Goal: Task Accomplishment & Management: Use online tool/utility

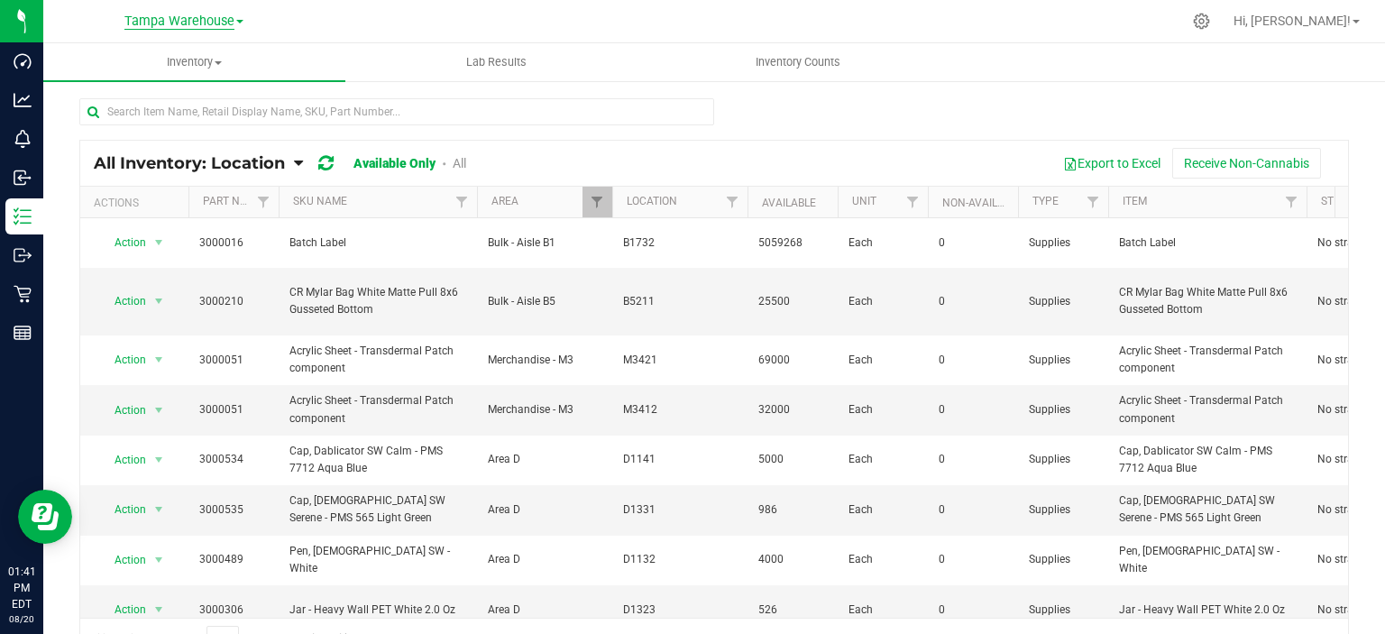
click at [210, 21] on span "Tampa Warehouse" at bounding box center [179, 22] width 110 height 16
click at [210, 78] on link "Green Acres Manufacturing" at bounding box center [183, 88] width 263 height 24
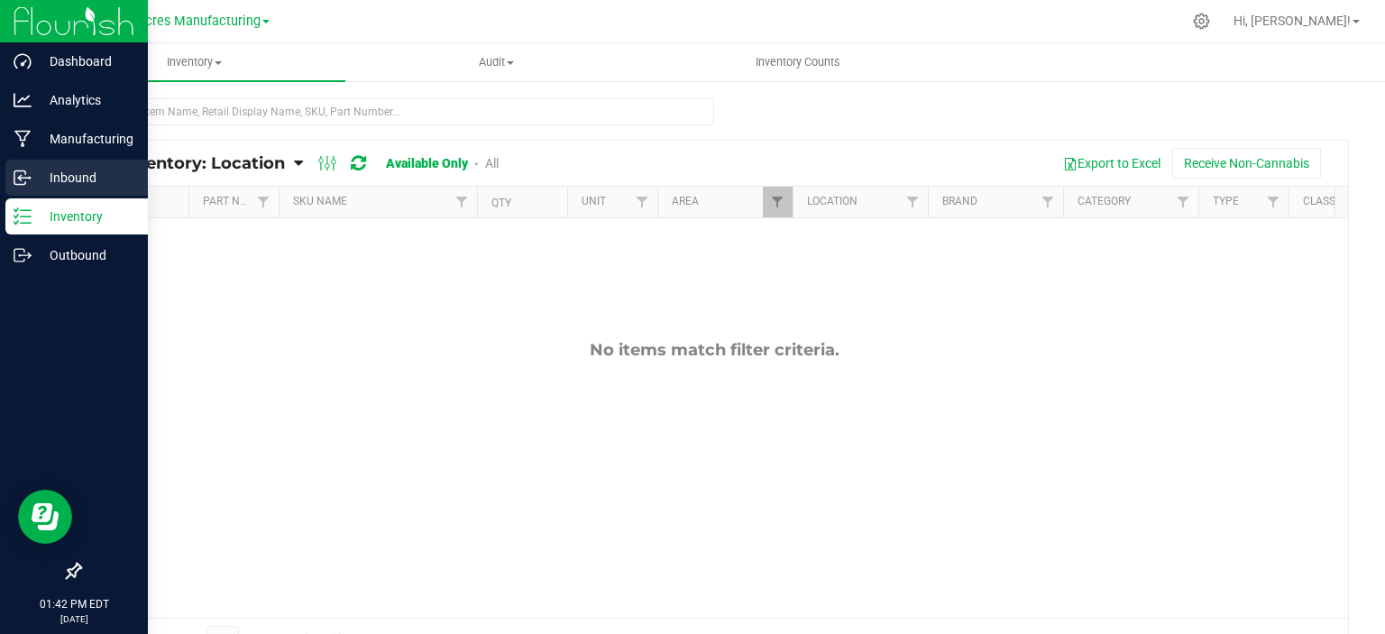
click at [57, 179] on p "Inbound" at bounding box center [86, 178] width 108 height 22
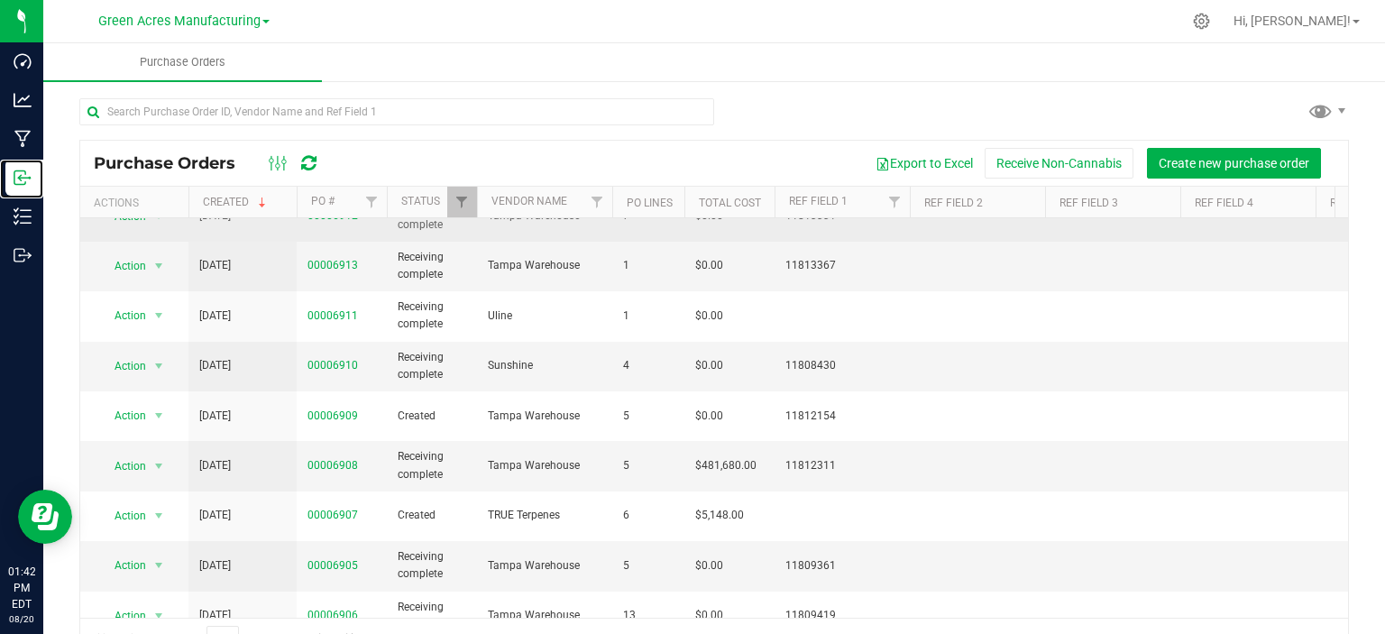
scroll to position [205, 0]
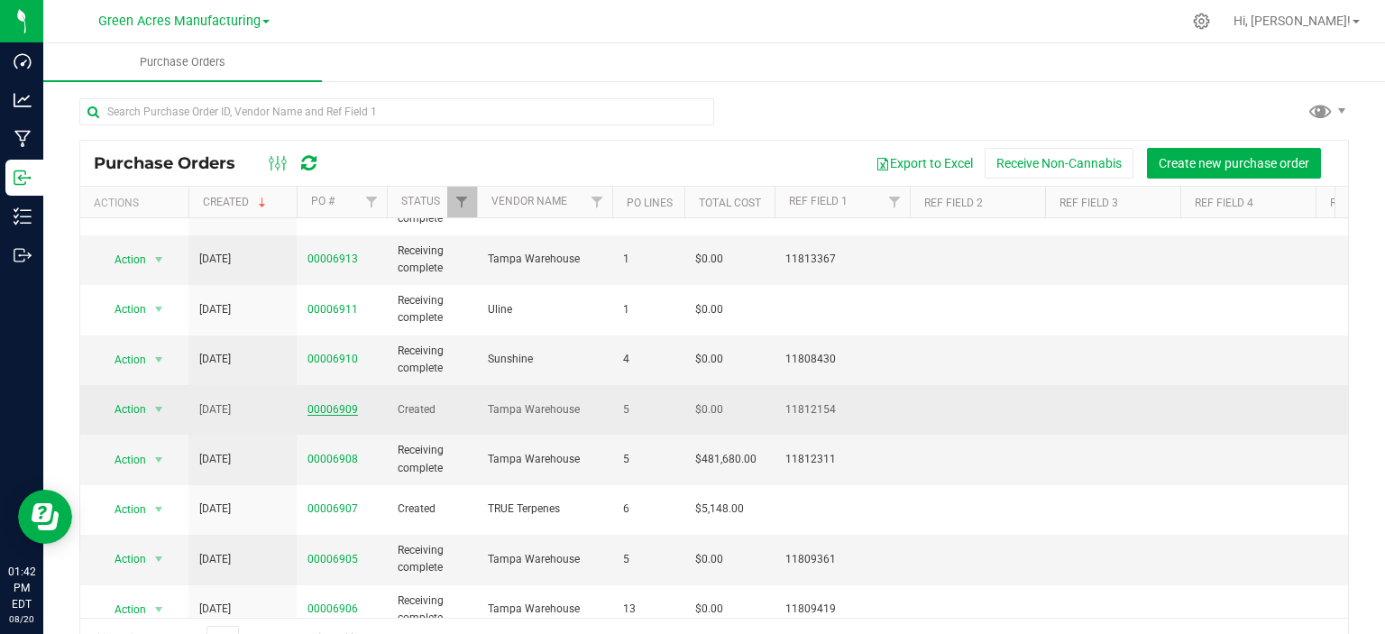
click at [343, 403] on link "00006909" at bounding box center [332, 409] width 50 height 13
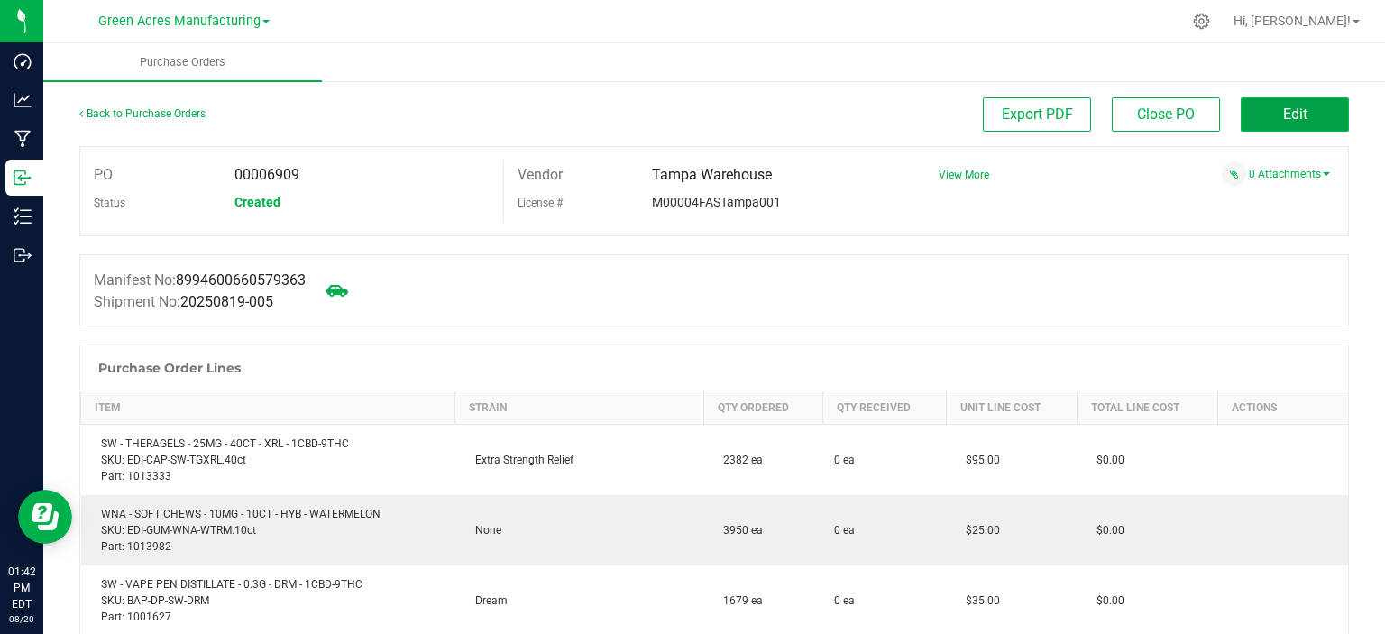
click at [1262, 107] on button "Edit" at bounding box center [1294, 114] width 108 height 34
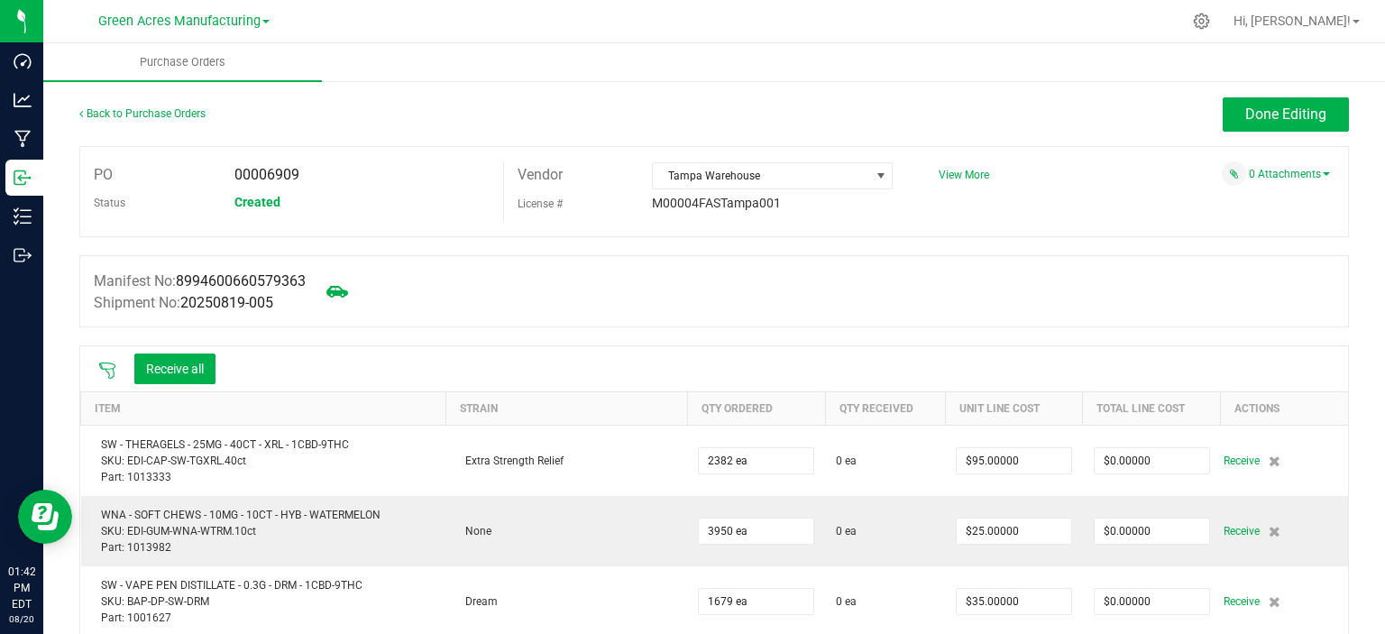
click at [101, 370] on icon at bounding box center [107, 370] width 18 height 18
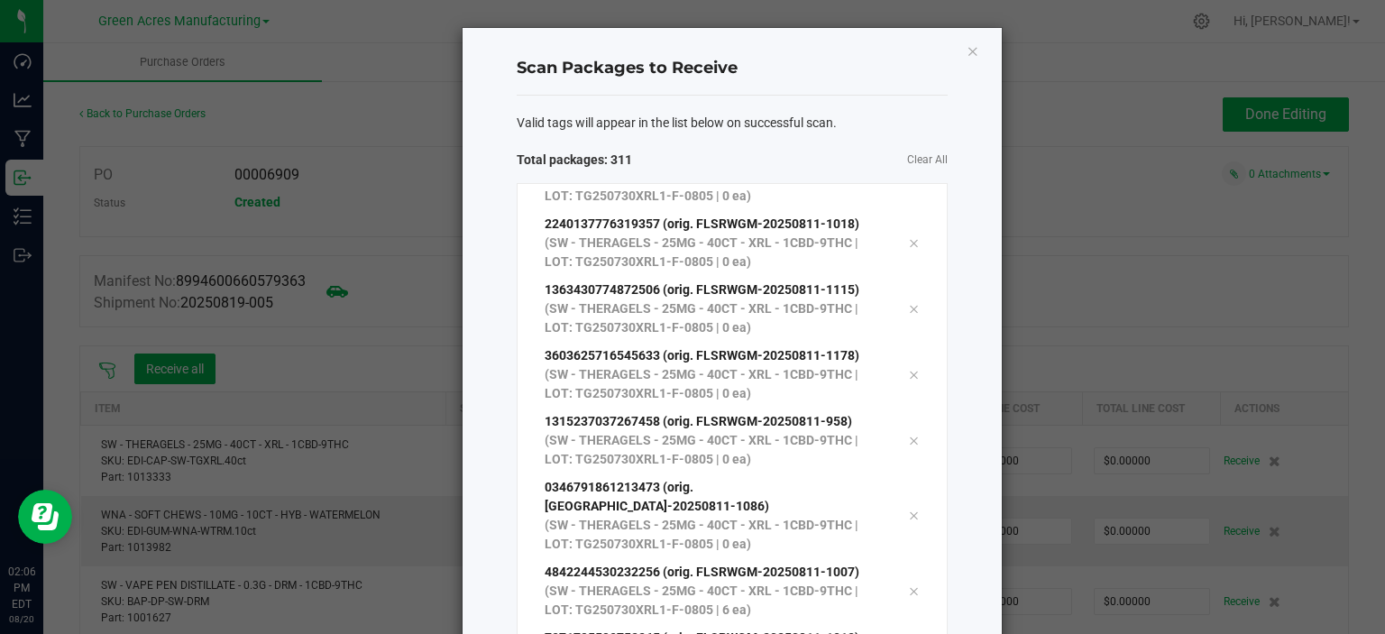
scroll to position [19971, 0]
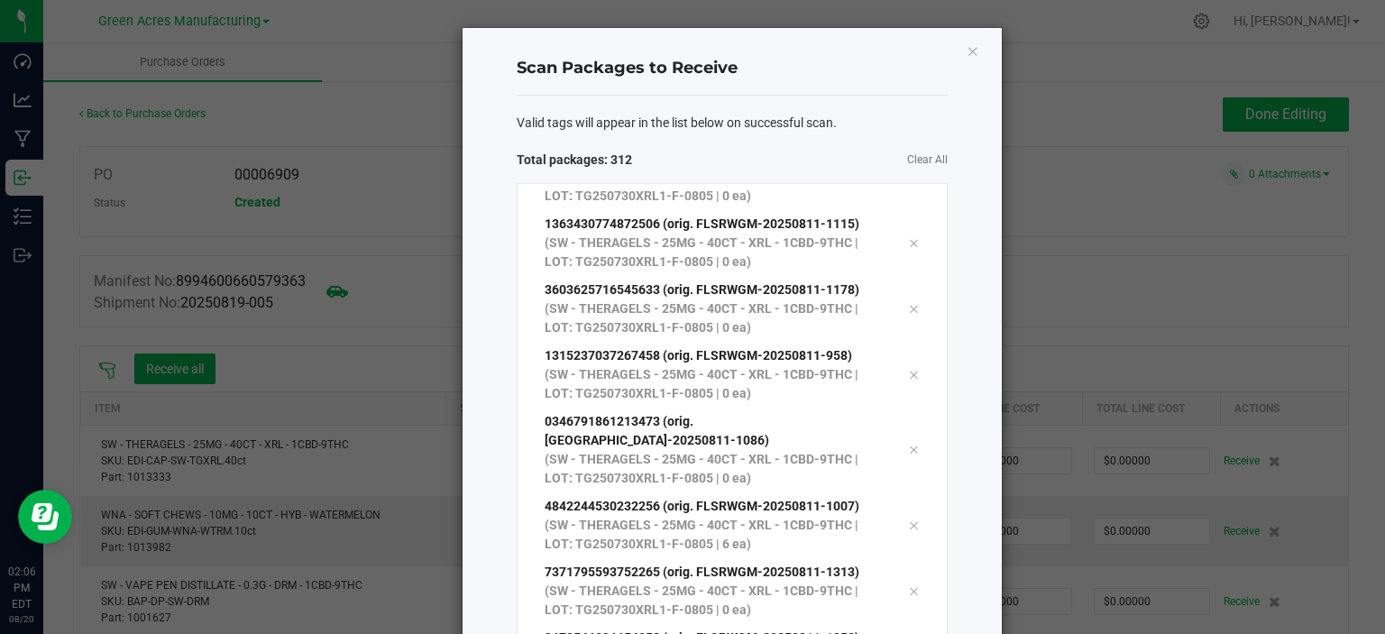
click at [794, 108] on div "Valid tags will appear in the list below on successful scan. Total packages: 31…" at bounding box center [732, 417] width 431 height 643
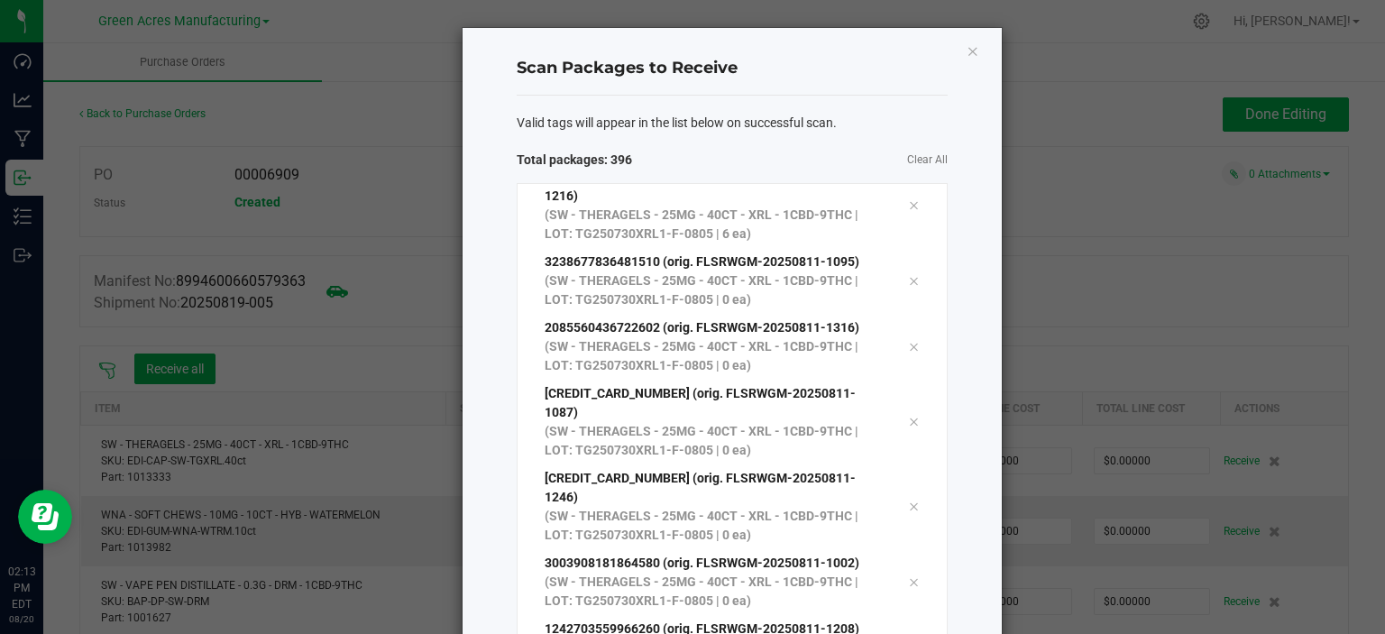
scroll to position [193, 0]
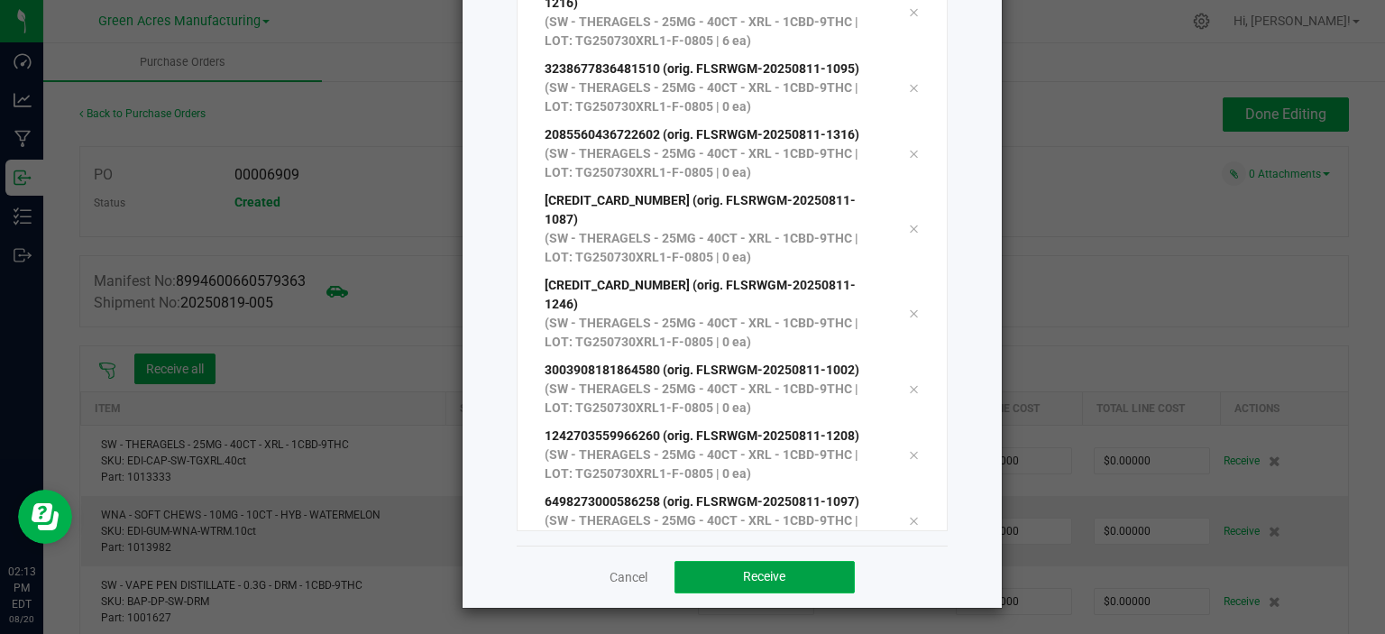
click at [797, 580] on button "Receive" at bounding box center [764, 577] width 180 height 32
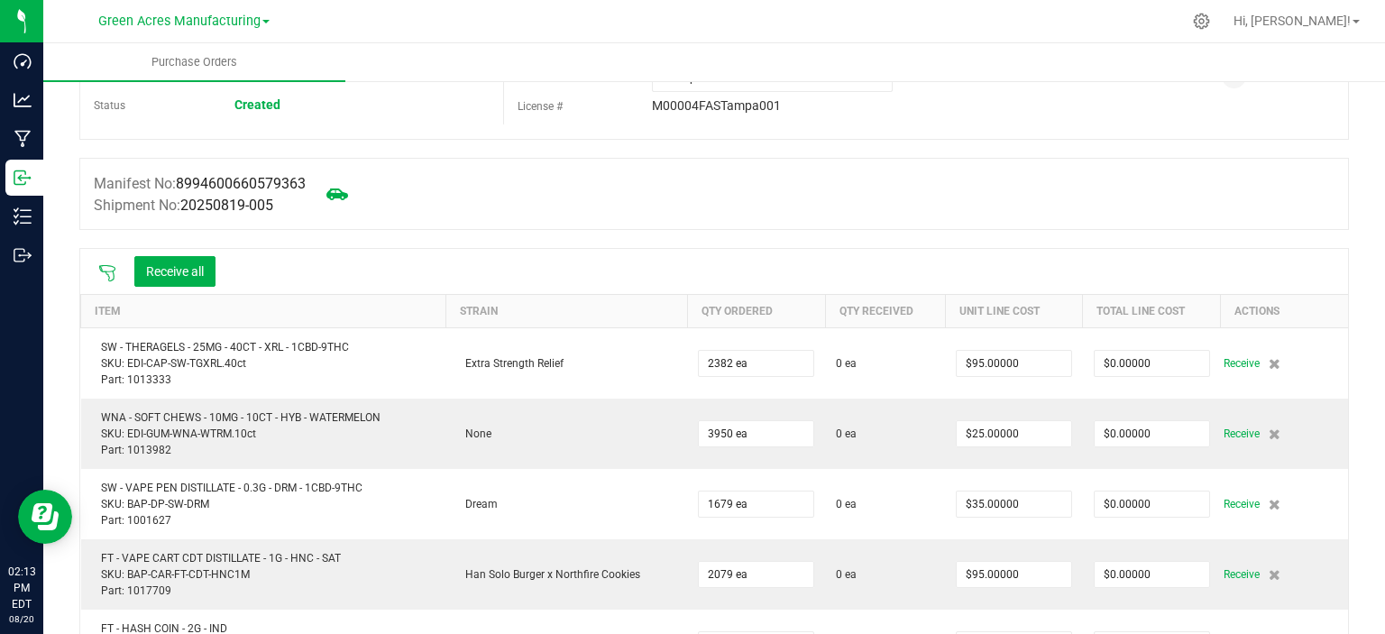
scroll to position [99, 0]
click at [166, 261] on button "Receive all" at bounding box center [174, 269] width 81 height 31
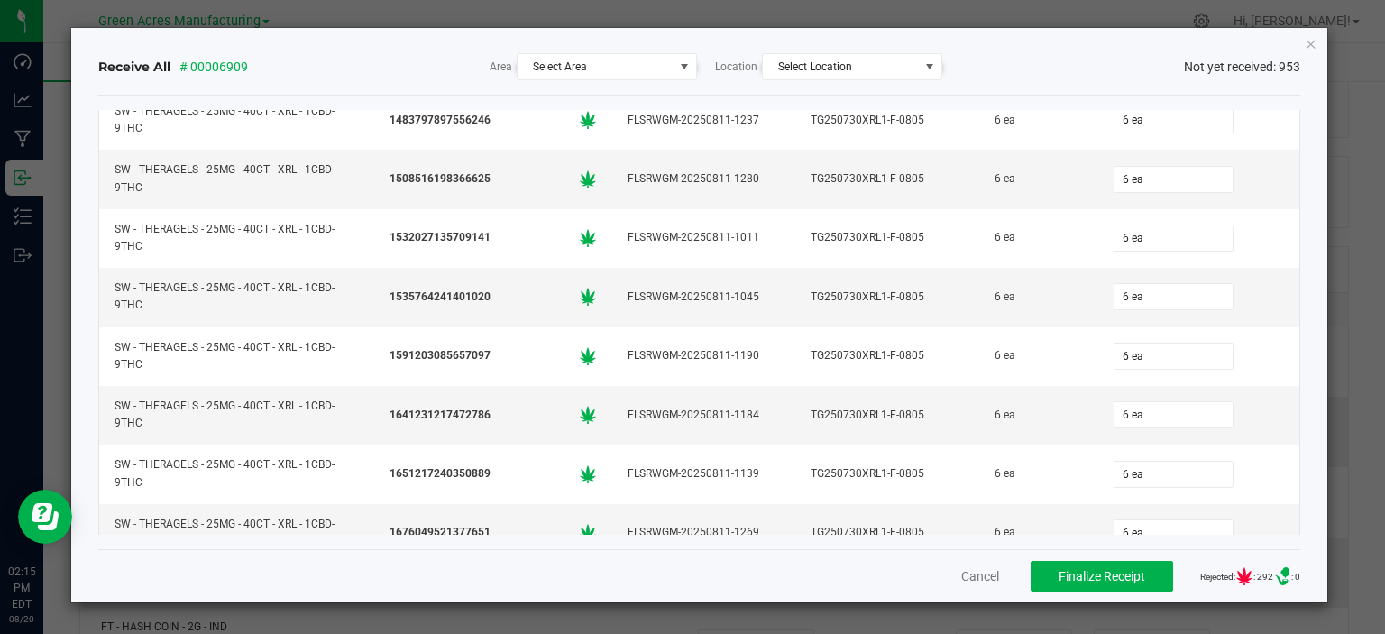
scroll to position [22032, 0]
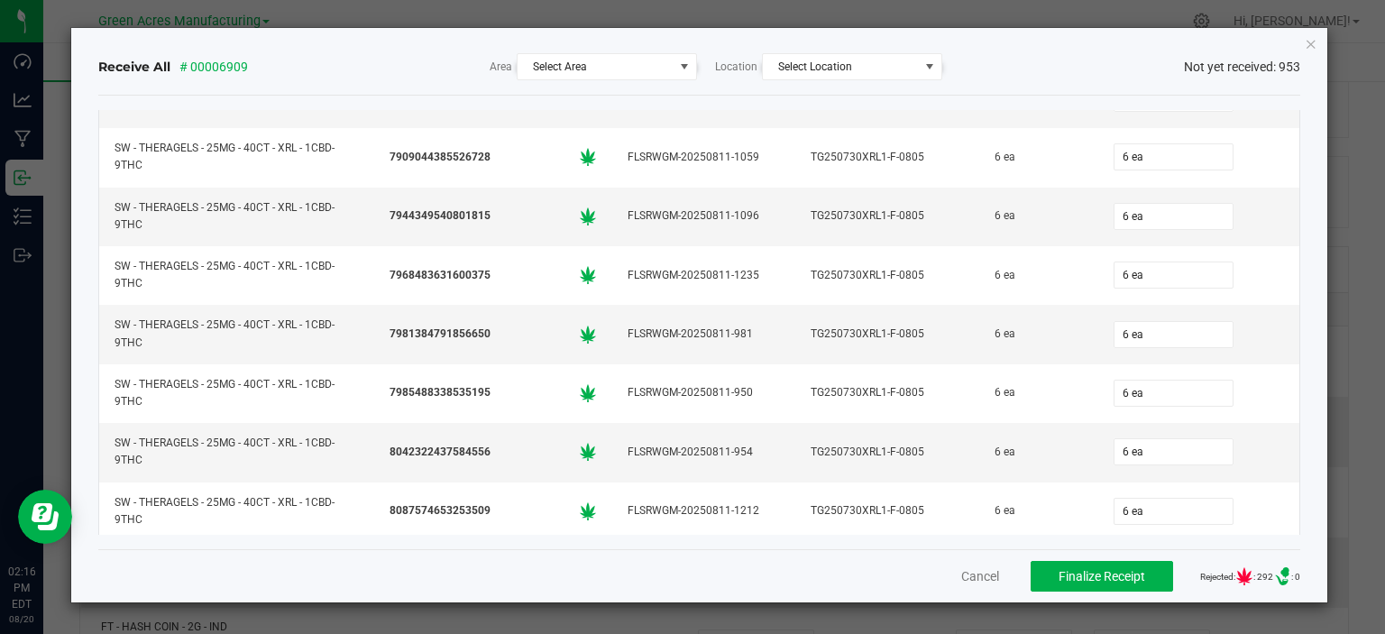
scroll to position [37009, 0]
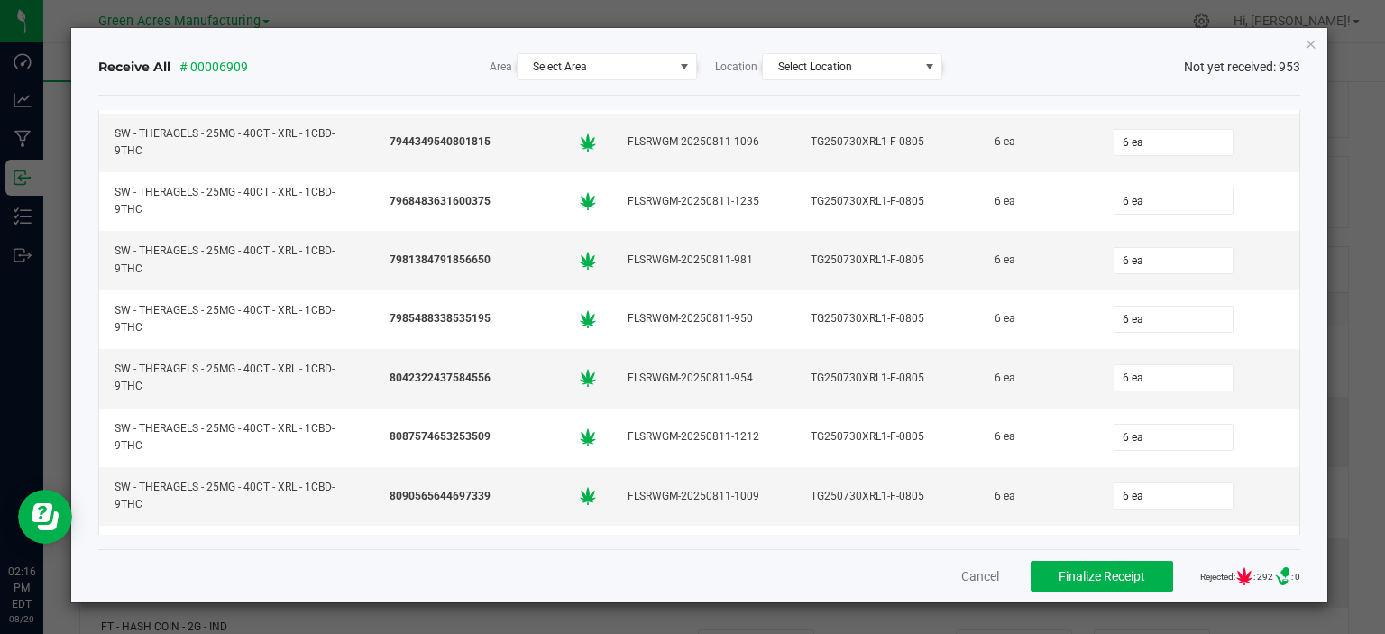
click at [1309, 525] on div "Receive All # 00006909 Area Select Area Location Select Location Not yet receiv…" at bounding box center [699, 315] width 1257 height 574
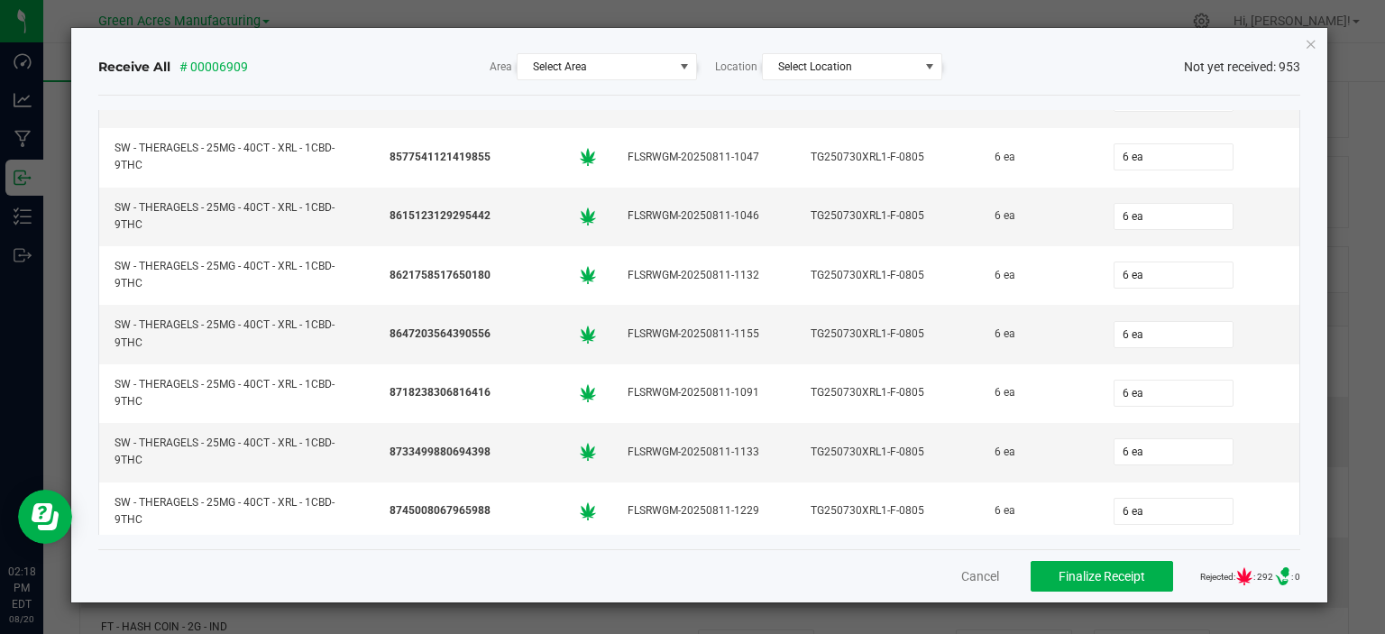
scroll to position [38812, 0]
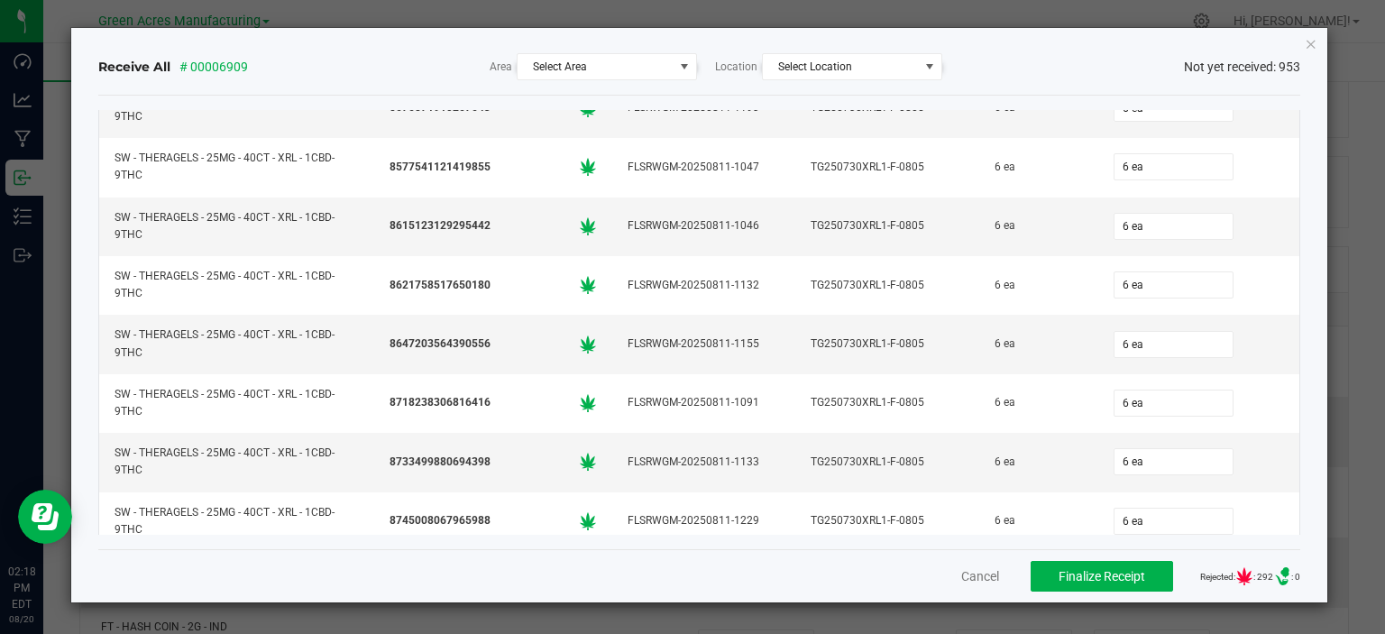
drag, startPoint x: 750, startPoint y: 224, endPoint x: 613, endPoint y: 215, distance: 137.4
copy div "FLSRWGM-20250811-1044"
